Goal: Book appointment/travel/reservation

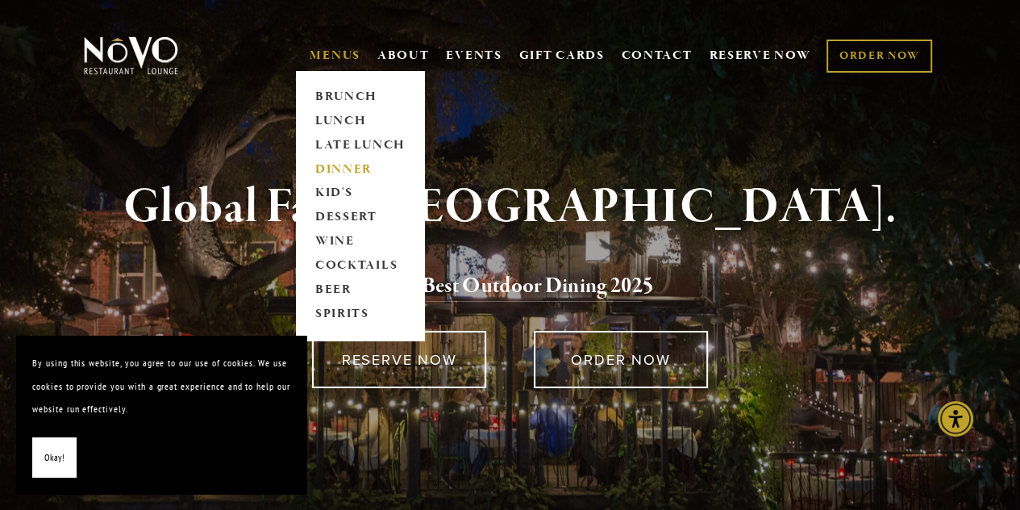
click at [348, 164] on link "DINNER" at bounding box center [360, 169] width 101 height 24
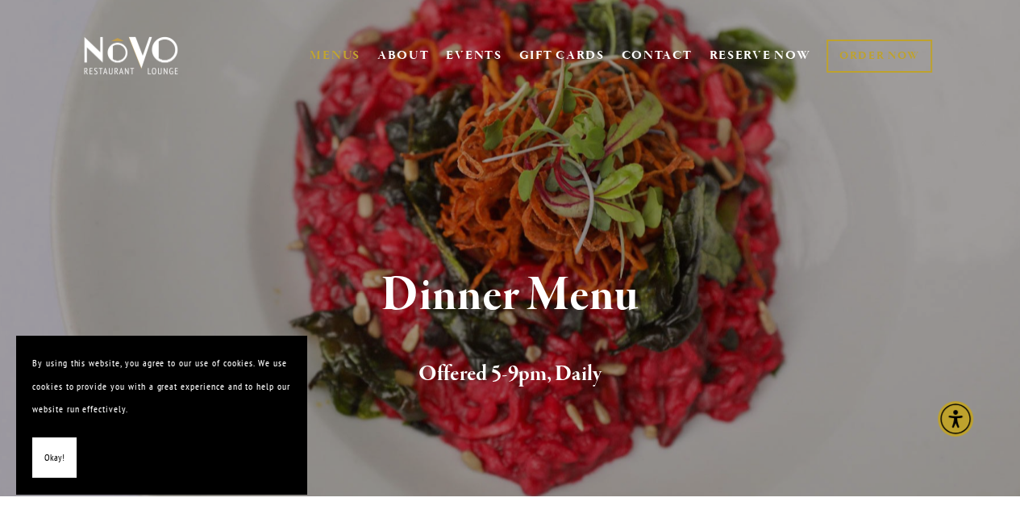
drag, startPoint x: 0, startPoint y: 0, endPoint x: 1017, endPoint y: 23, distance: 1017.0
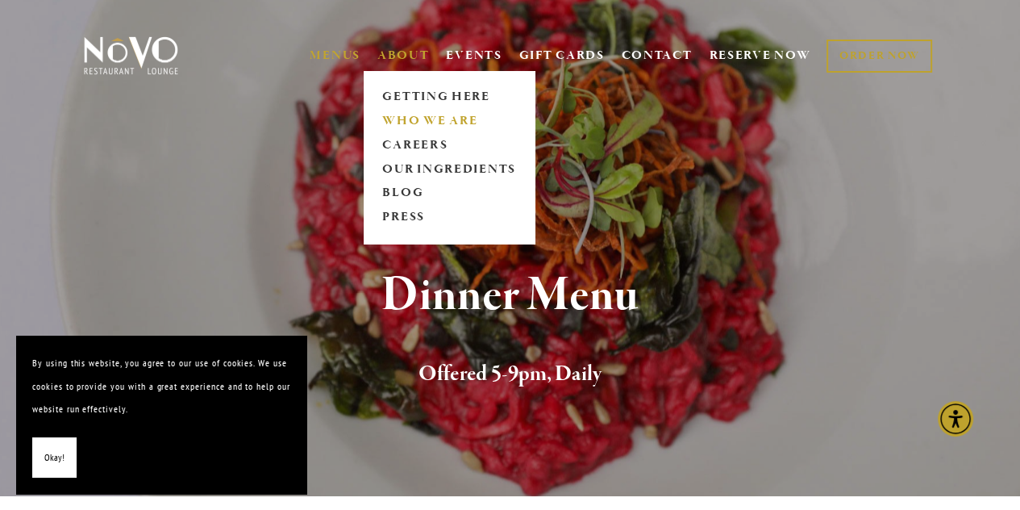
click at [414, 118] on link "WHO WE ARE" at bounding box center [449, 121] width 144 height 24
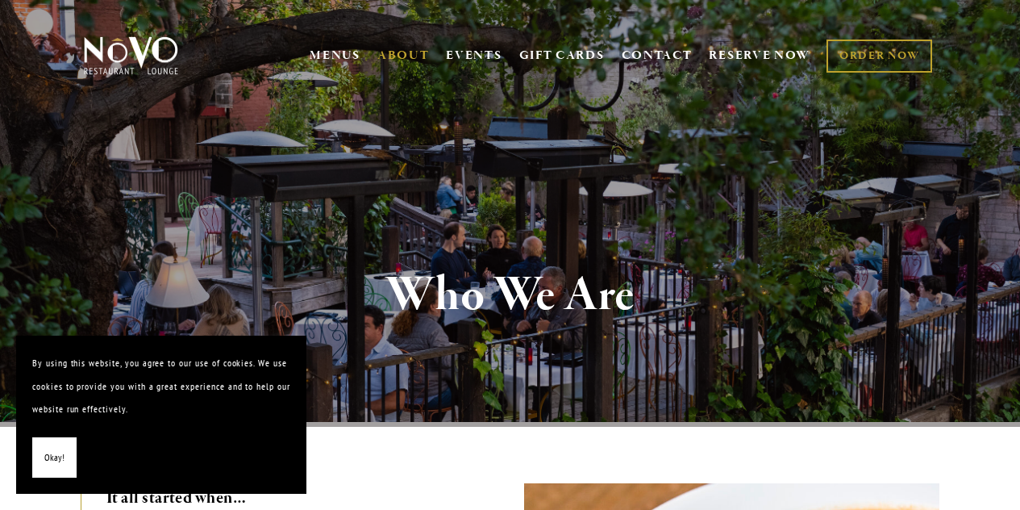
scroll to position [8, 0]
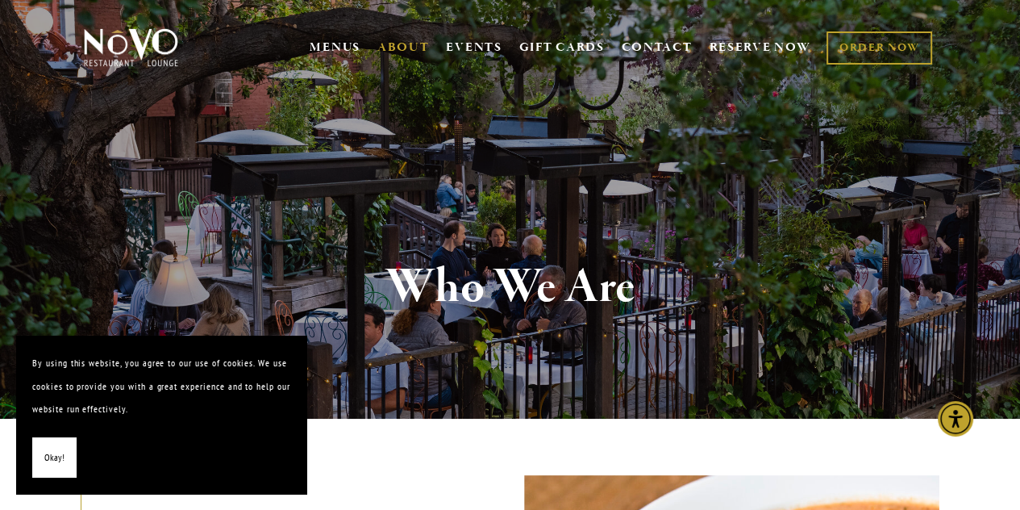
click at [48, 450] on span "Okay!" at bounding box center [54, 457] width 20 height 23
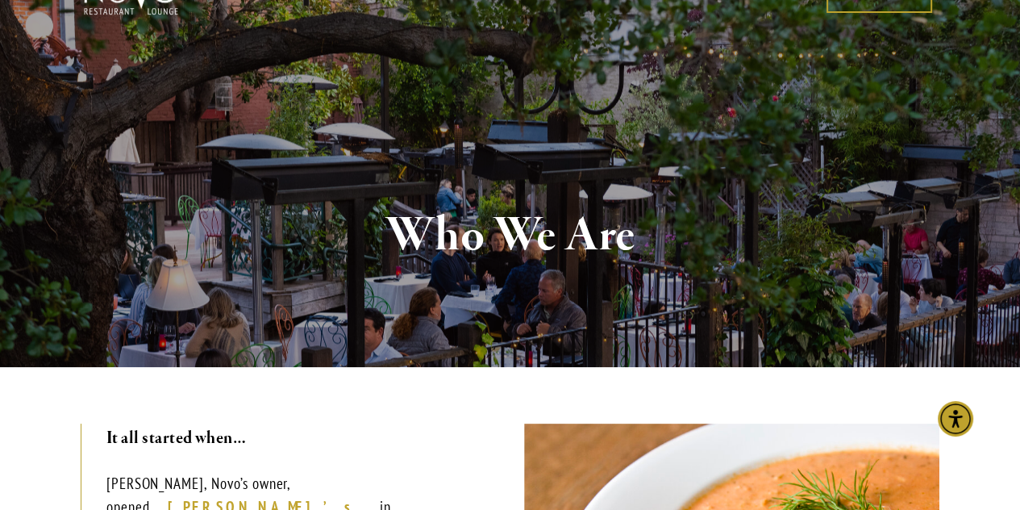
scroll to position [0, 0]
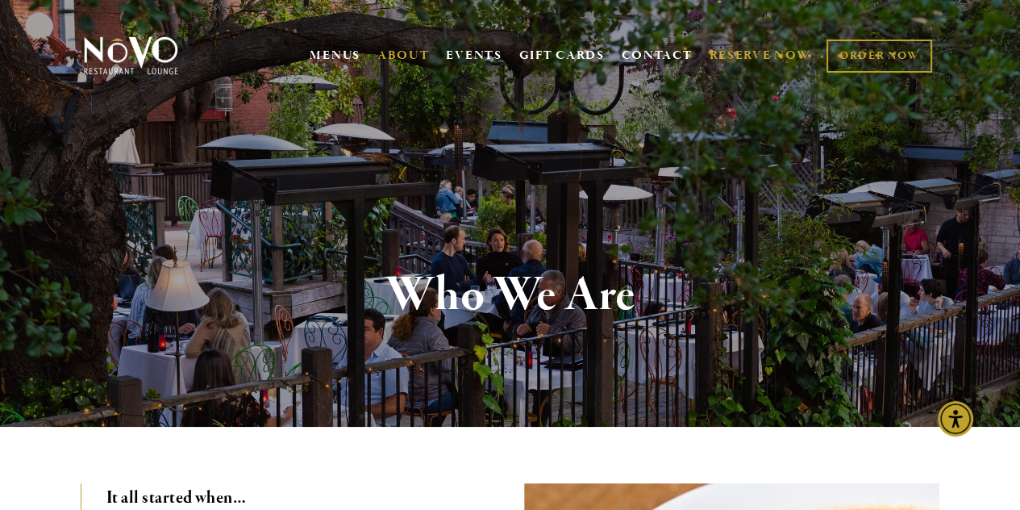
click at [748, 58] on link "RESERVE NOW" at bounding box center [760, 55] width 102 height 31
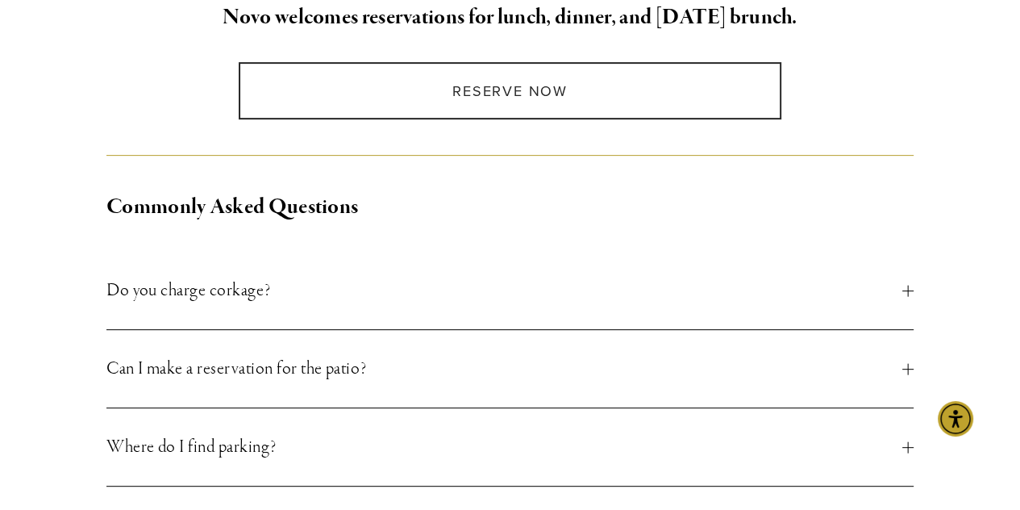
drag, startPoint x: 0, startPoint y: 0, endPoint x: 1023, endPoint y: 157, distance: 1035.2
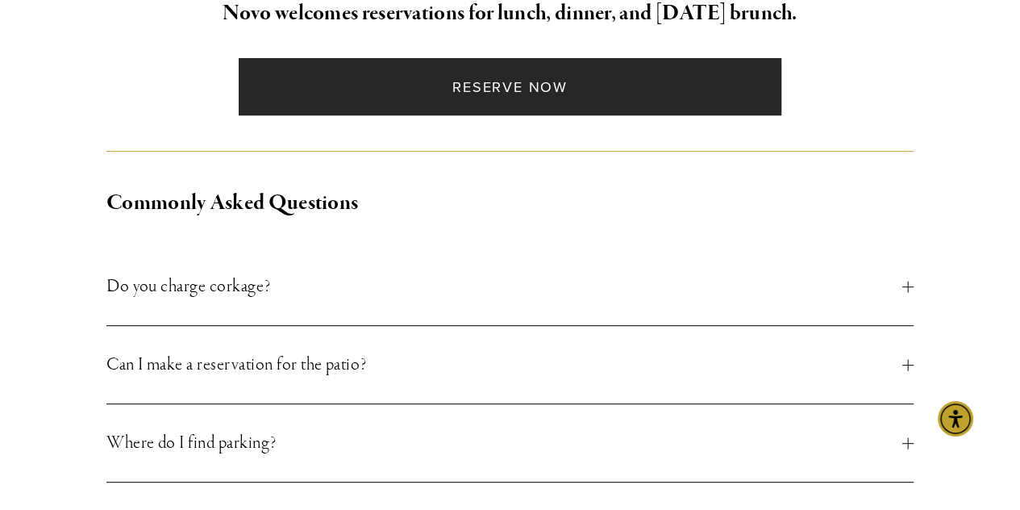
click at [585, 78] on link "Reserve Now" at bounding box center [510, 86] width 543 height 57
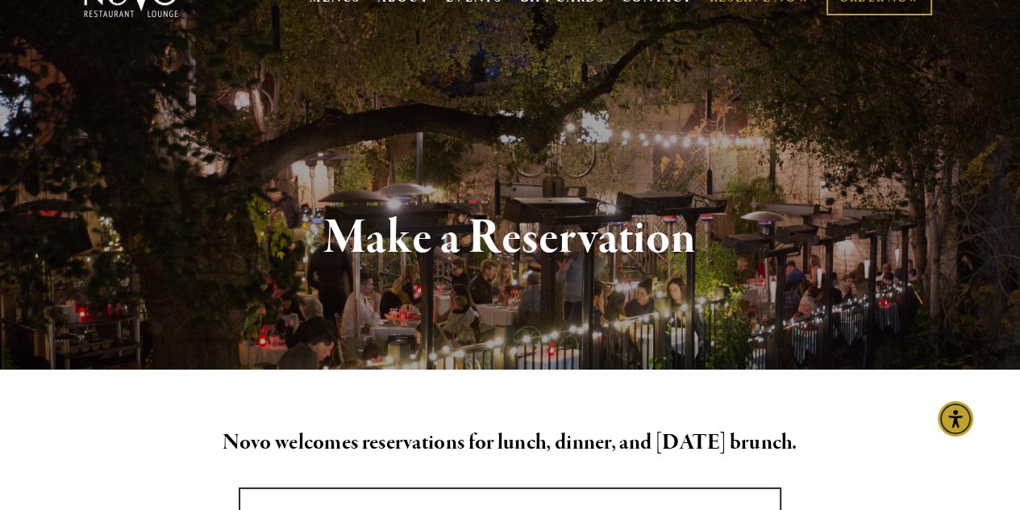
scroll to position [0, 0]
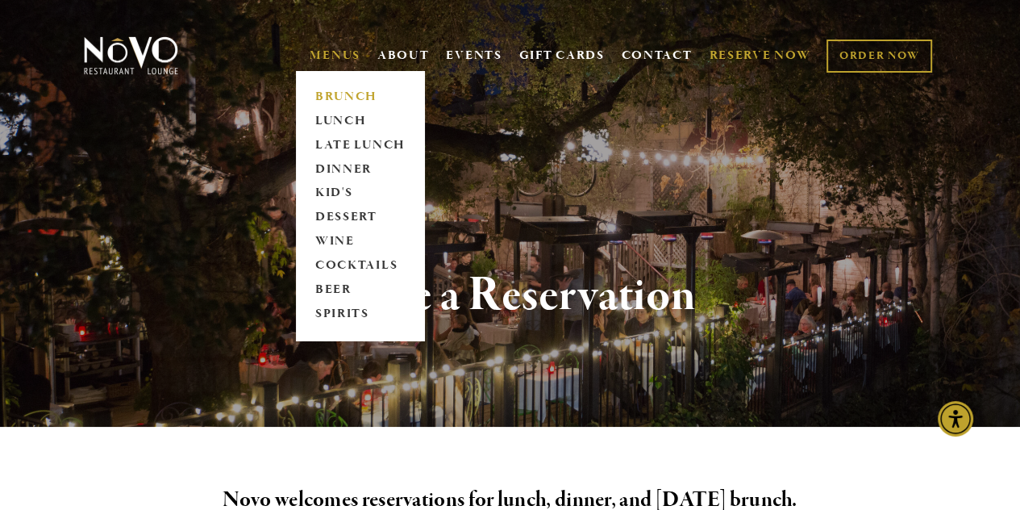
click at [345, 90] on link "BRUNCH" at bounding box center [360, 97] width 101 height 24
